Goal: Check status: Check status

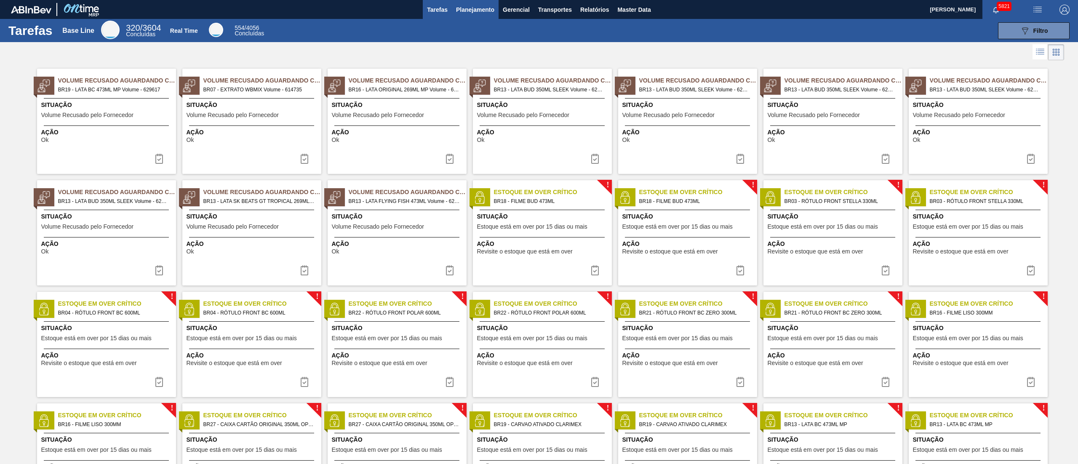
click at [467, 8] on span "Planejamento" at bounding box center [475, 10] width 38 height 10
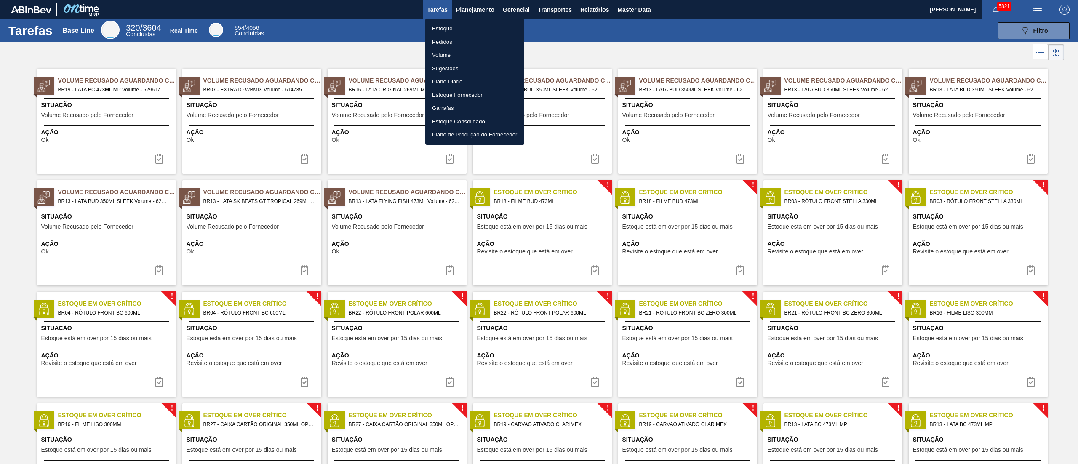
click at [460, 25] on li "Estoque" at bounding box center [474, 28] width 99 height 13
